Goal: Task Accomplishment & Management: Manage account settings

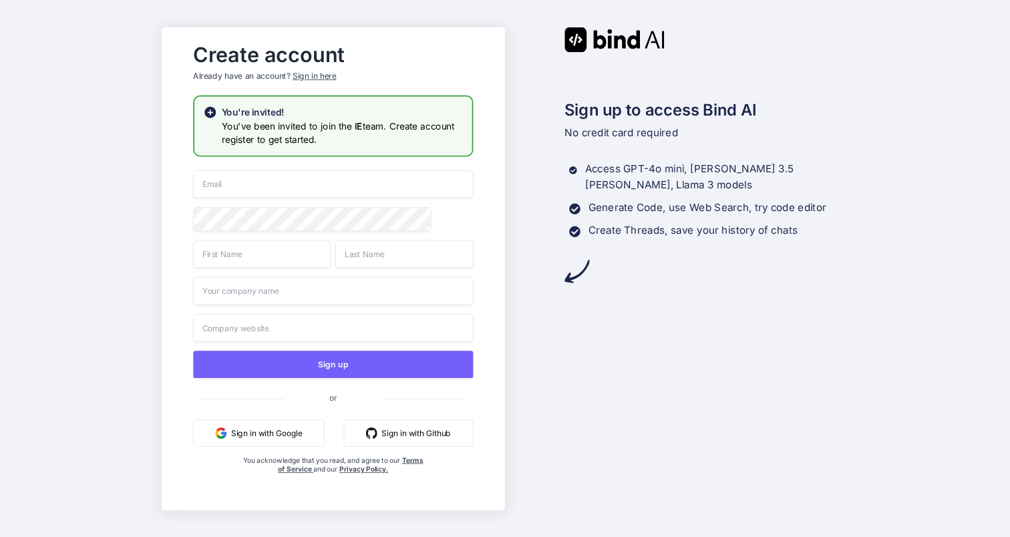
click at [277, 436] on button "Sign in with Google" at bounding box center [259, 433] width 131 height 27
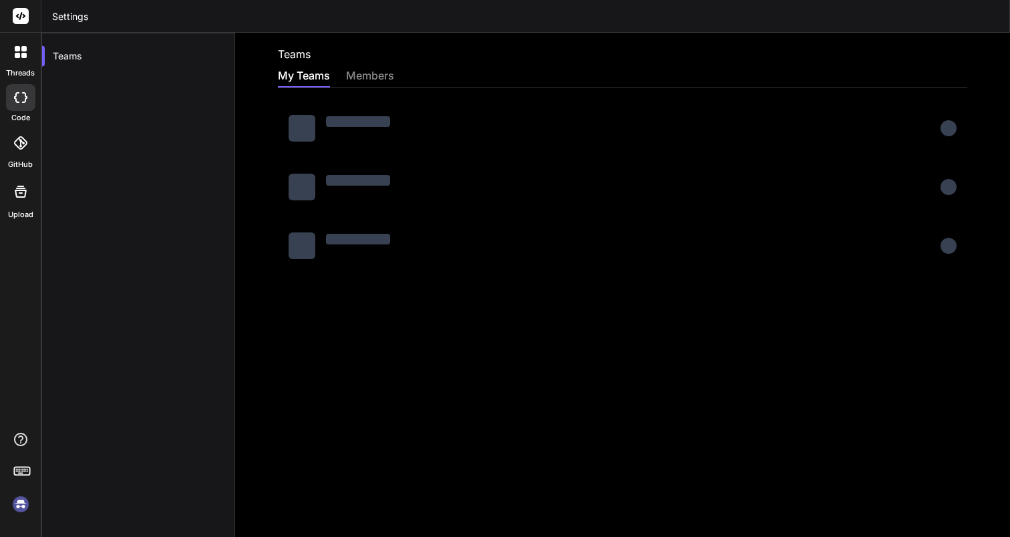
click at [11, 508] on img at bounding box center [20, 504] width 23 height 23
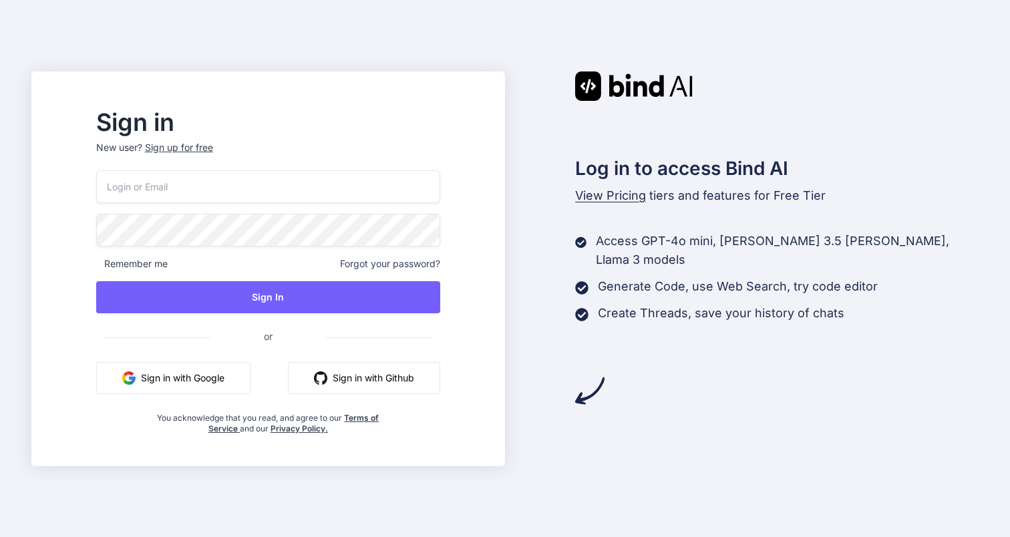
click at [194, 388] on button "Sign in with Google" at bounding box center [173, 378] width 154 height 32
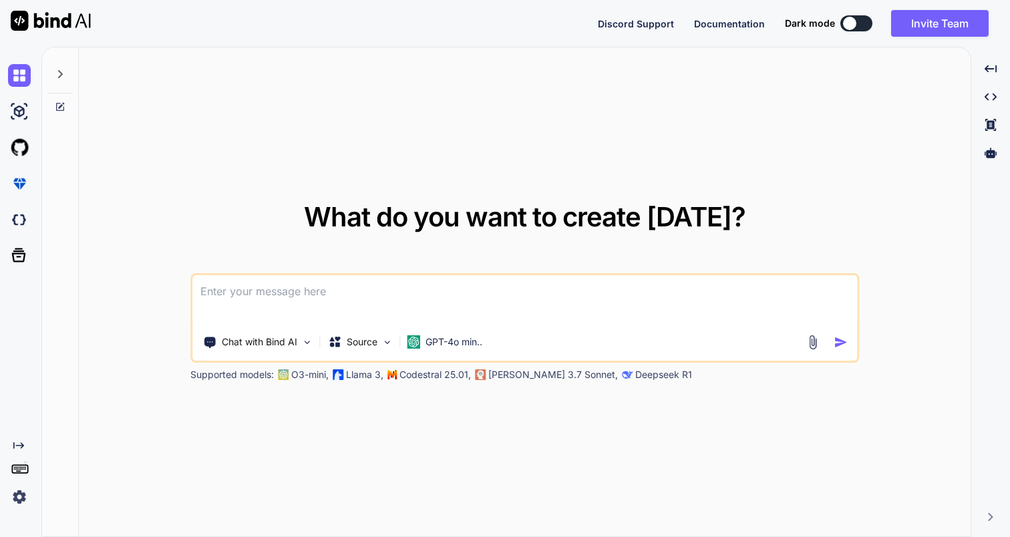
type textarea "x"
click at [21, 495] on img at bounding box center [19, 497] width 23 height 23
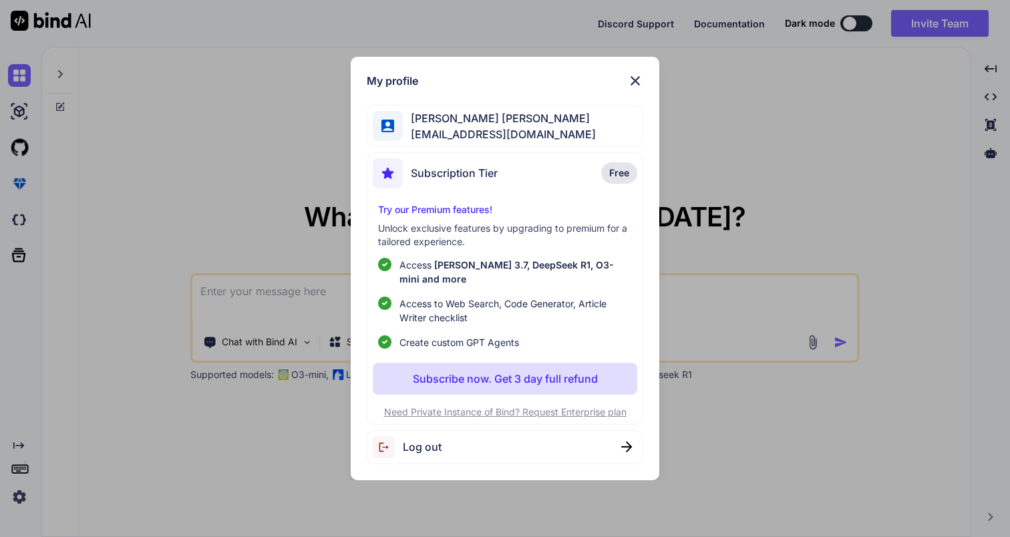
click at [632, 86] on img at bounding box center [635, 81] width 16 height 16
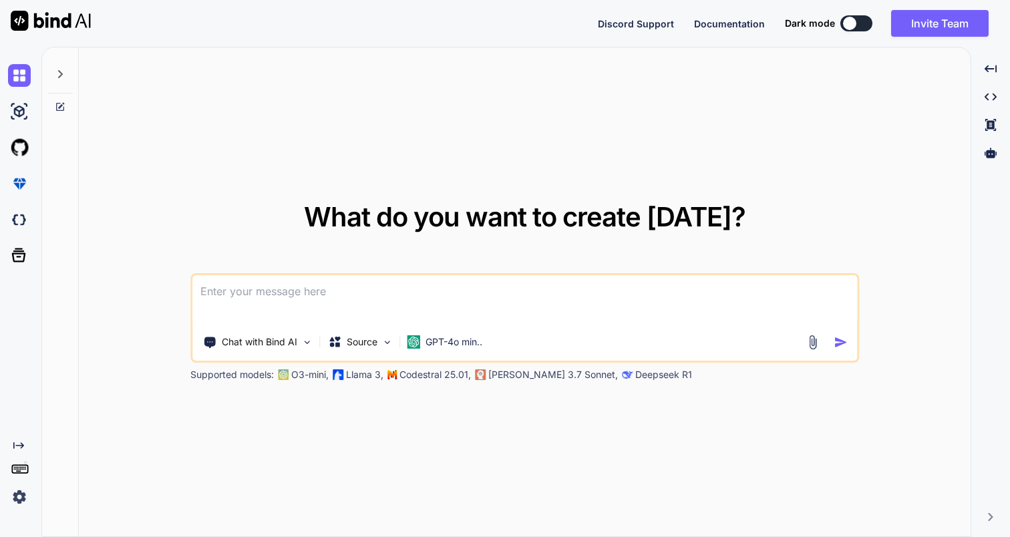
click at [643, 27] on span "Discord Support" at bounding box center [636, 23] width 76 height 11
click at [15, 503] on img at bounding box center [19, 497] width 23 height 23
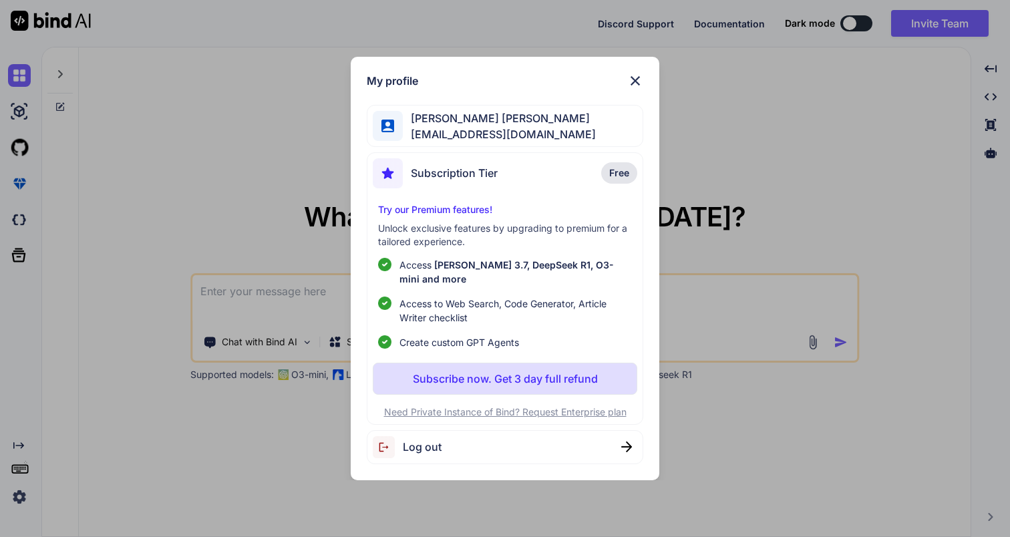
click at [257, 130] on div "My profile [PERSON_NAME] [PERSON_NAME] [EMAIL_ADDRESS][DOMAIN_NAME] Subscriptio…" at bounding box center [505, 268] width 1010 height 537
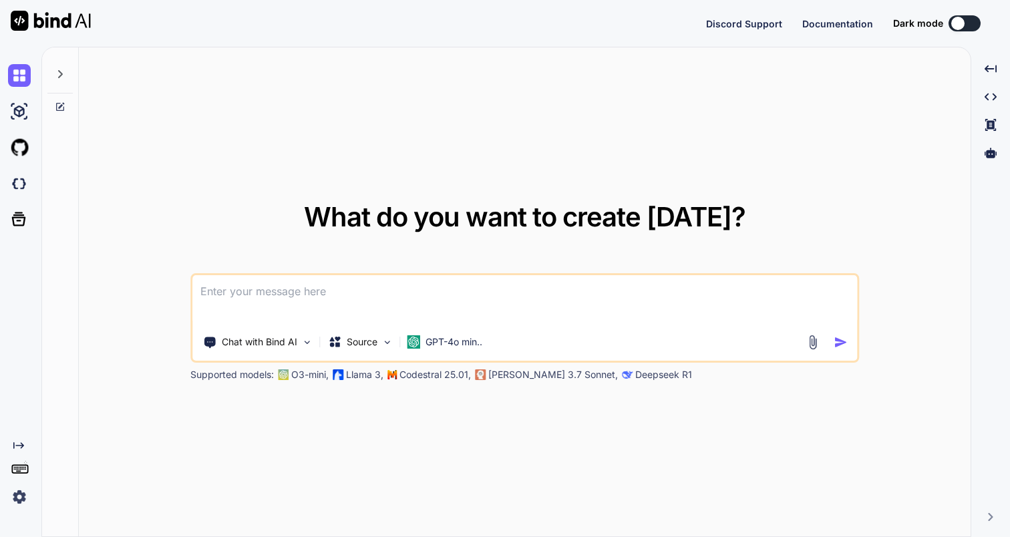
click at [20, 498] on img at bounding box center [19, 497] width 23 height 23
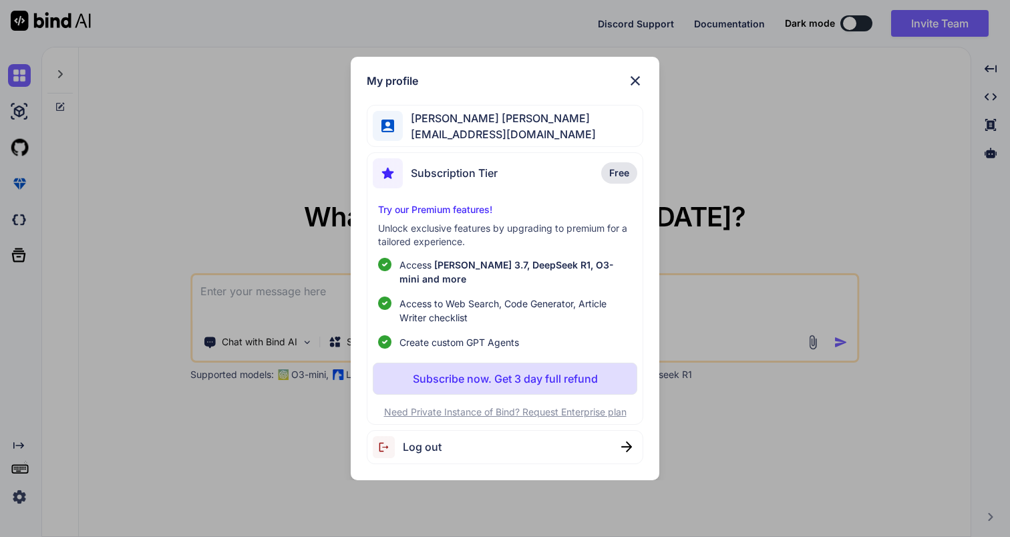
type textarea "x"
click at [522, 142] on span "[EMAIL_ADDRESS][DOMAIN_NAME]" at bounding box center [499, 134] width 193 height 16
click at [632, 89] on img at bounding box center [635, 81] width 16 height 16
